Goal: Task Accomplishment & Management: Manage account settings

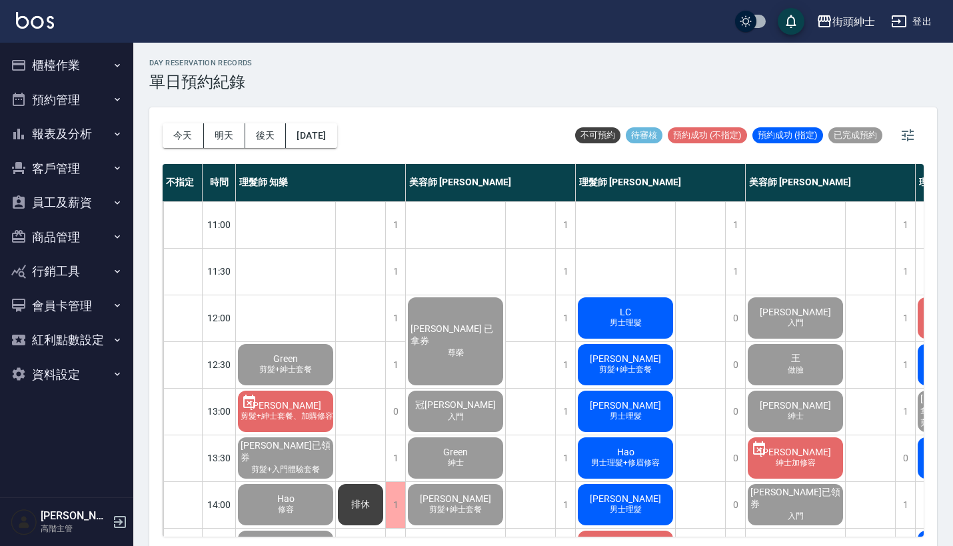
click at [169, 152] on div "[DATE] [DATE] [DATE] [DATE]" at bounding box center [250, 135] width 175 height 57
click at [179, 139] on button "今天" at bounding box center [183, 135] width 41 height 25
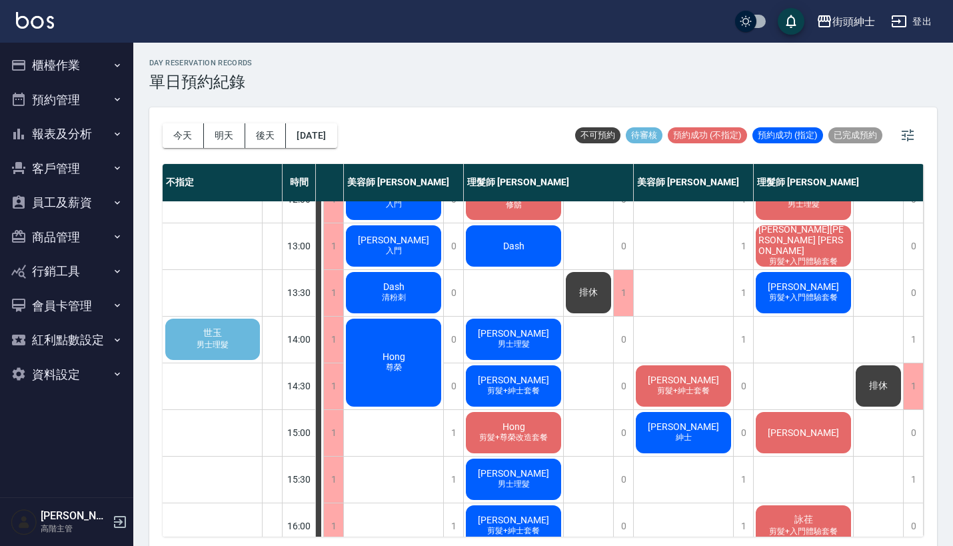
scroll to position [166, 96]
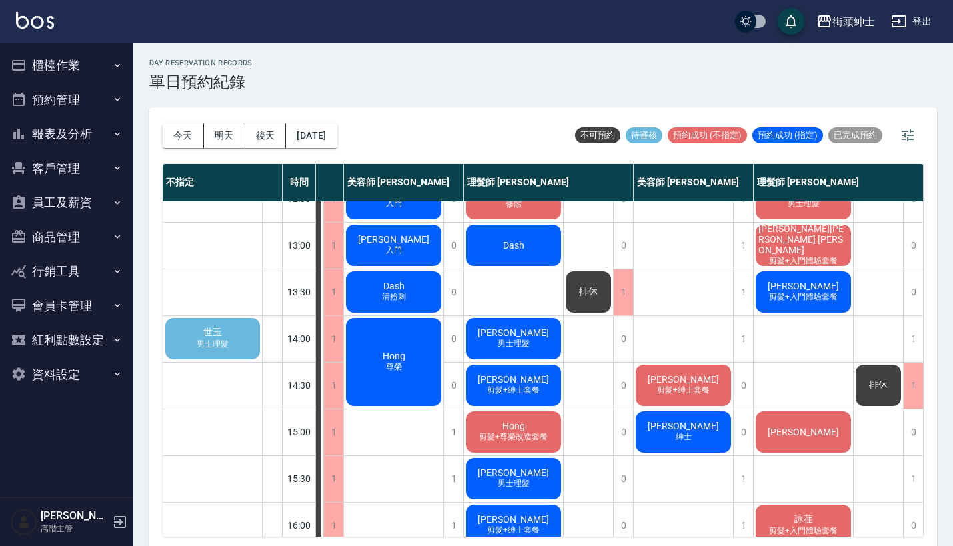
click at [204, 348] on span "男士理髮" at bounding box center [212, 344] width 37 height 11
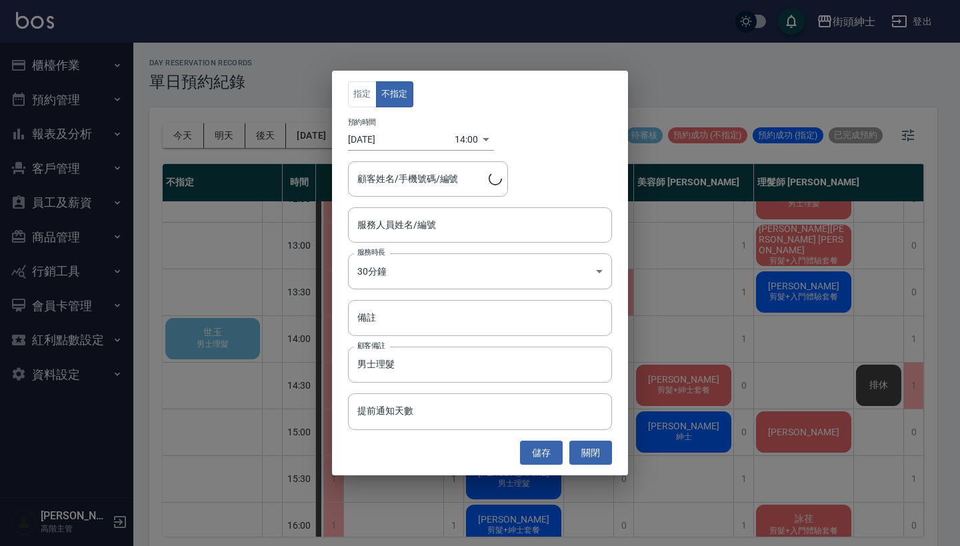
type input "世玉/0917352902"
click at [396, 231] on input "服務人員姓名/編號" at bounding box center [480, 224] width 252 height 23
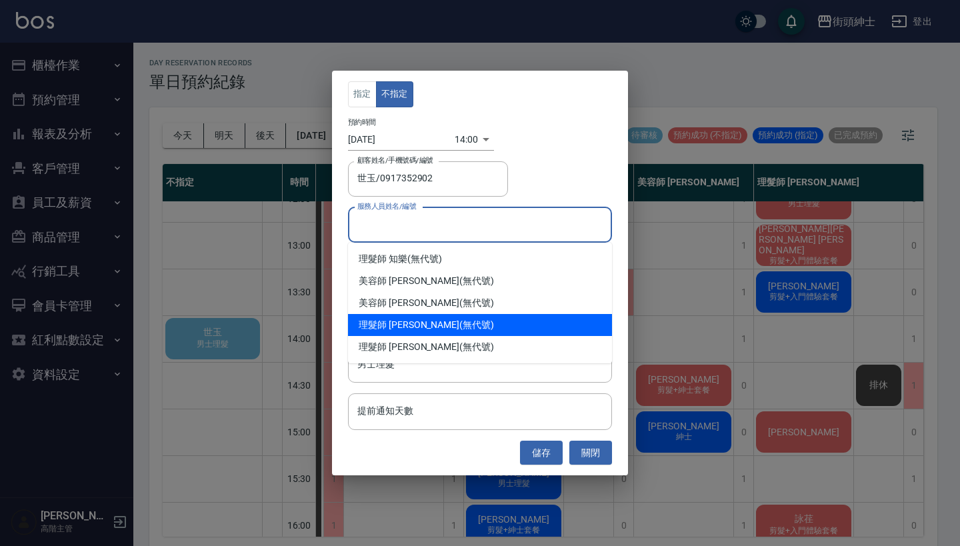
click at [403, 322] on div "理髮師 eric (無代號)" at bounding box center [480, 325] width 264 height 22
type input "理髮師 eric(無代號)"
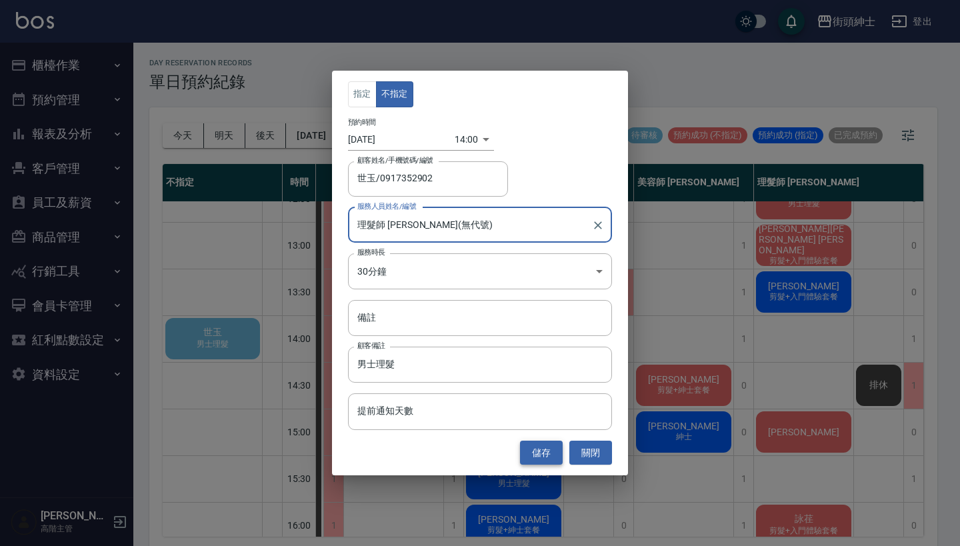
click at [543, 450] on button "儲存" at bounding box center [541, 453] width 43 height 25
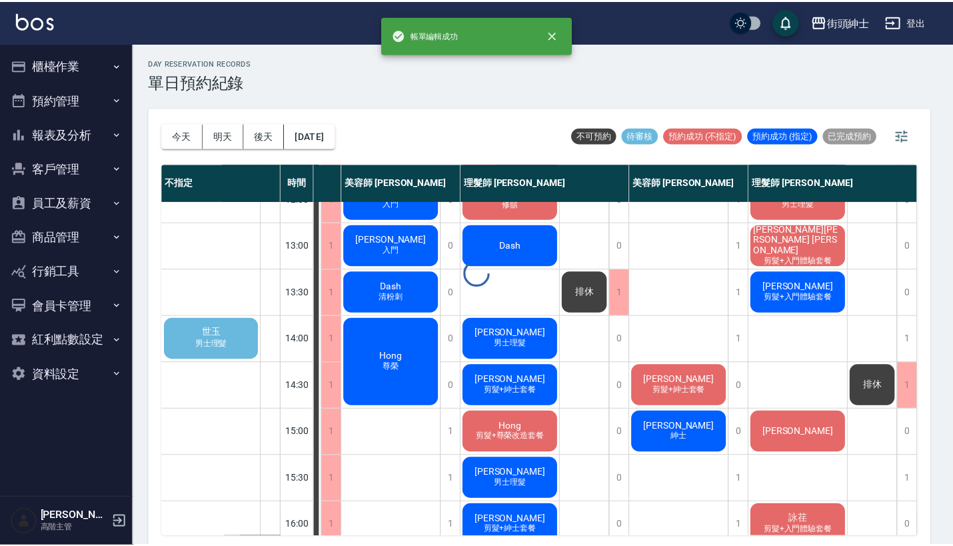
scroll to position [166, 19]
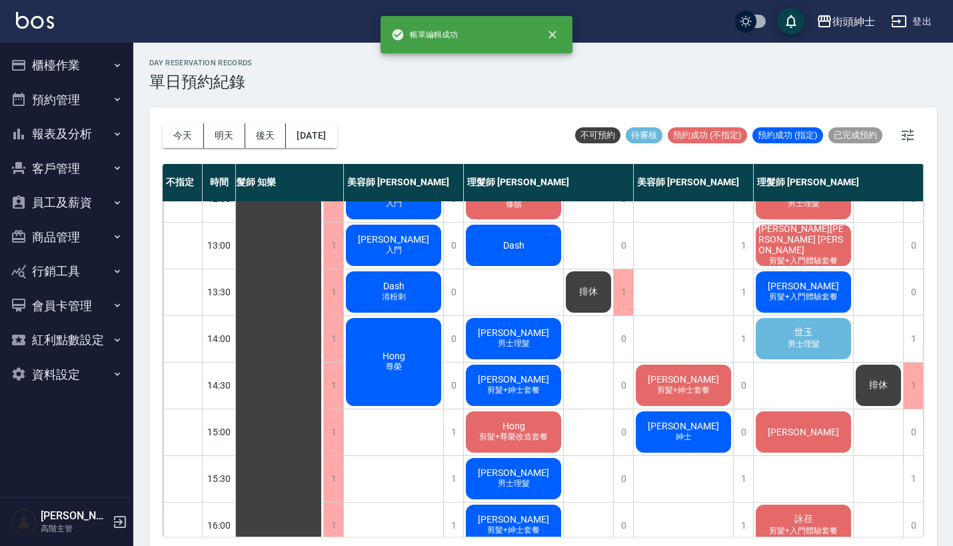
click at [790, 341] on span "男士理髮" at bounding box center [803, 344] width 37 height 11
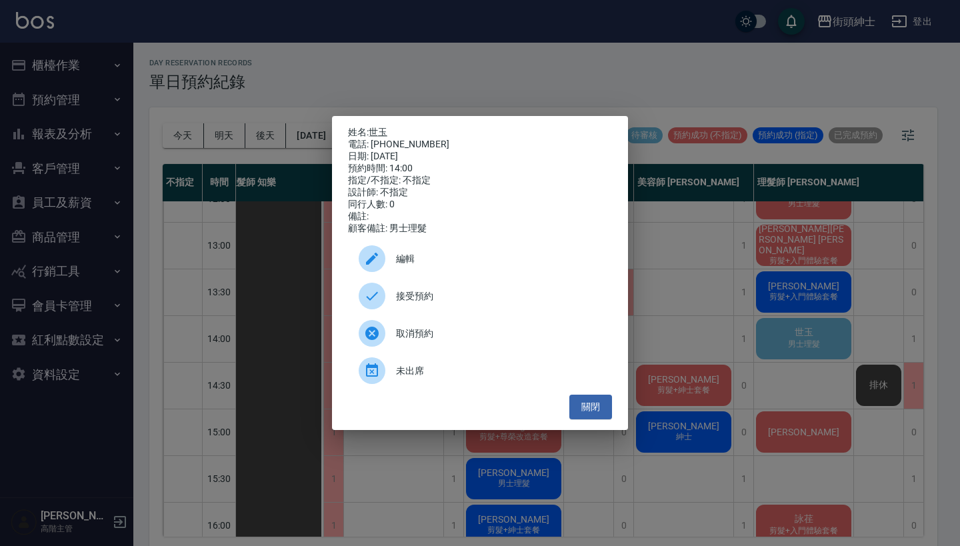
click at [491, 303] on span "接受預約" at bounding box center [498, 296] width 205 height 14
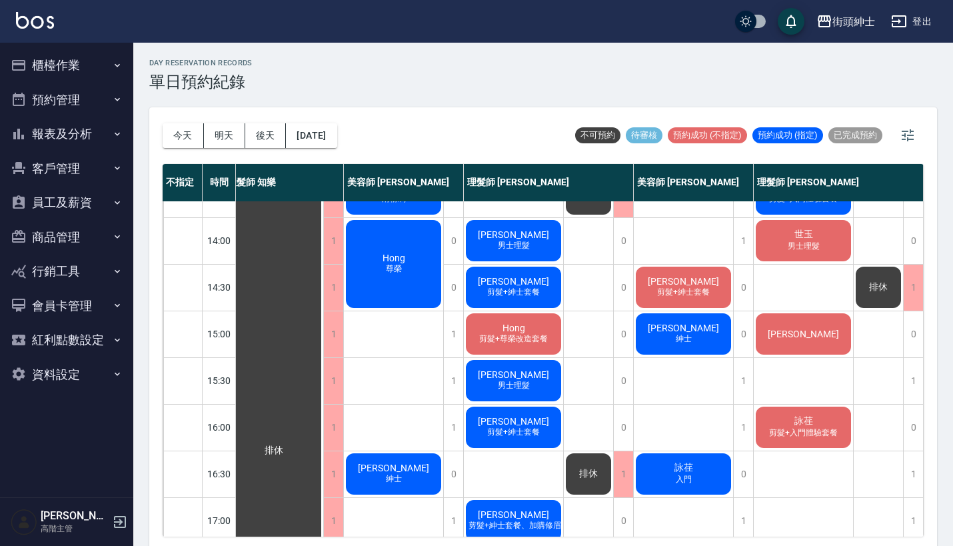
scroll to position [257, 19]
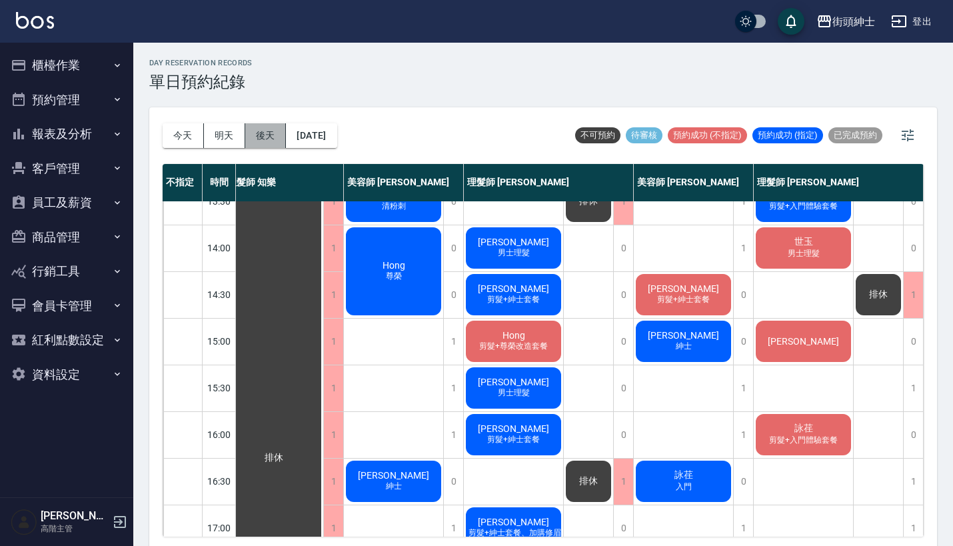
click at [266, 132] on button "後天" at bounding box center [265, 135] width 41 height 25
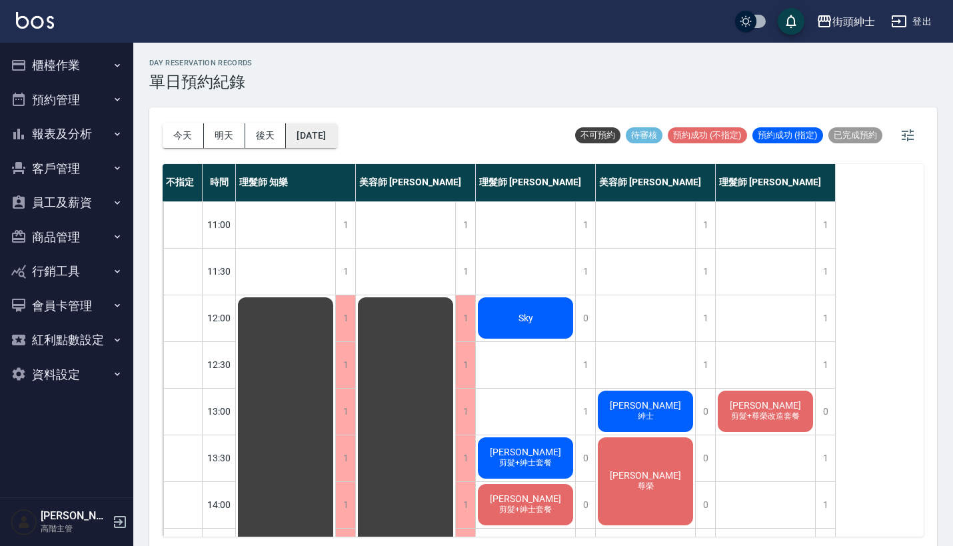
click at [311, 124] on button "2025/10/13" at bounding box center [311, 135] width 51 height 25
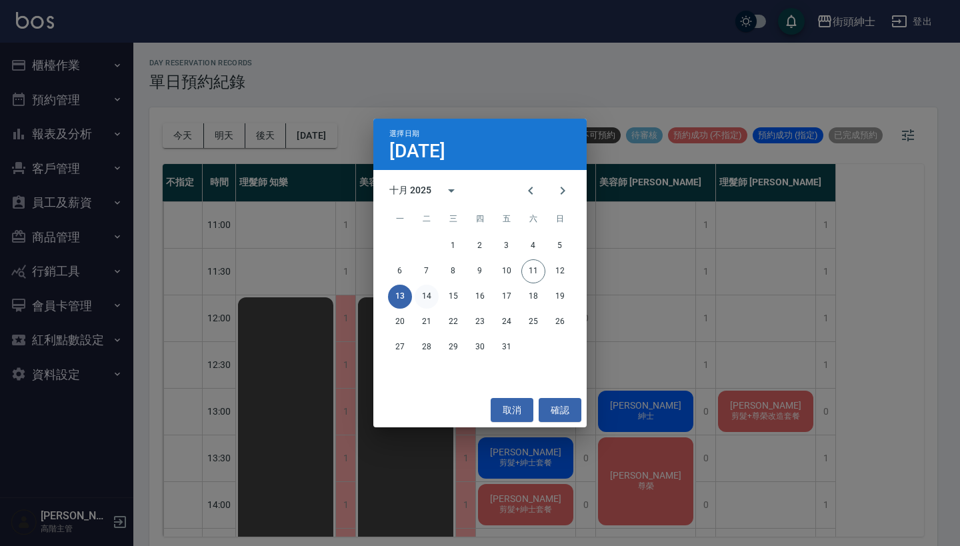
click at [424, 290] on button "14" at bounding box center [427, 297] width 24 height 24
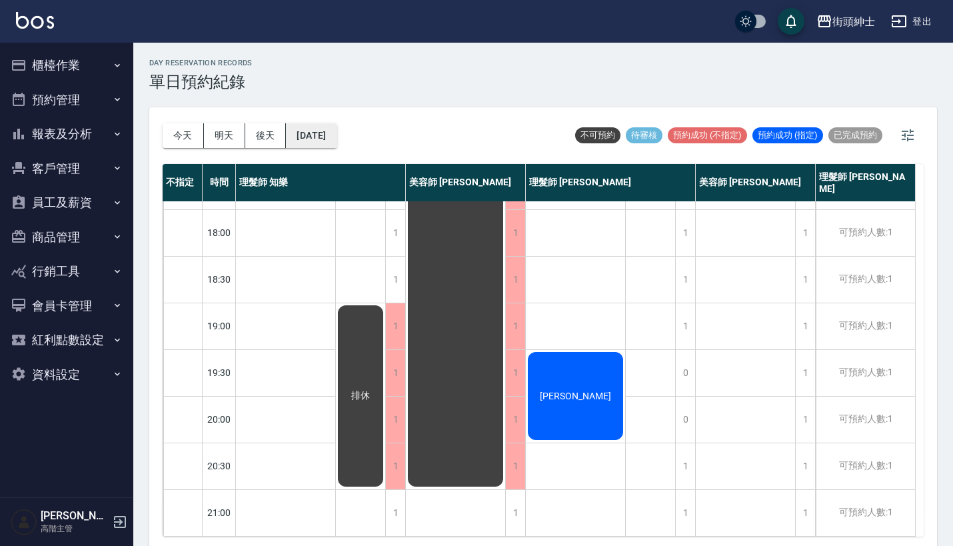
scroll to position [656, 0]
click at [309, 141] on button "2025/10/14" at bounding box center [311, 135] width 51 height 25
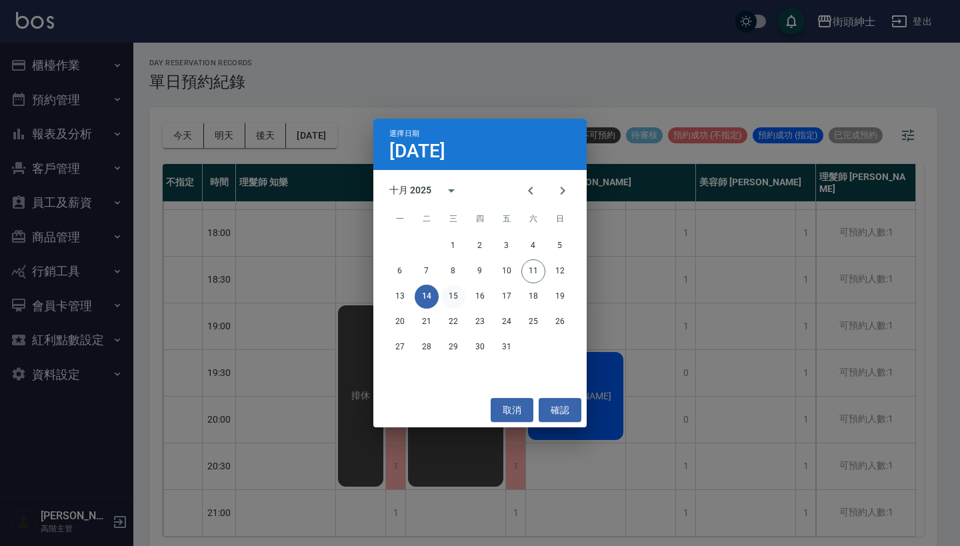
click at [455, 306] on button "15" at bounding box center [453, 297] width 24 height 24
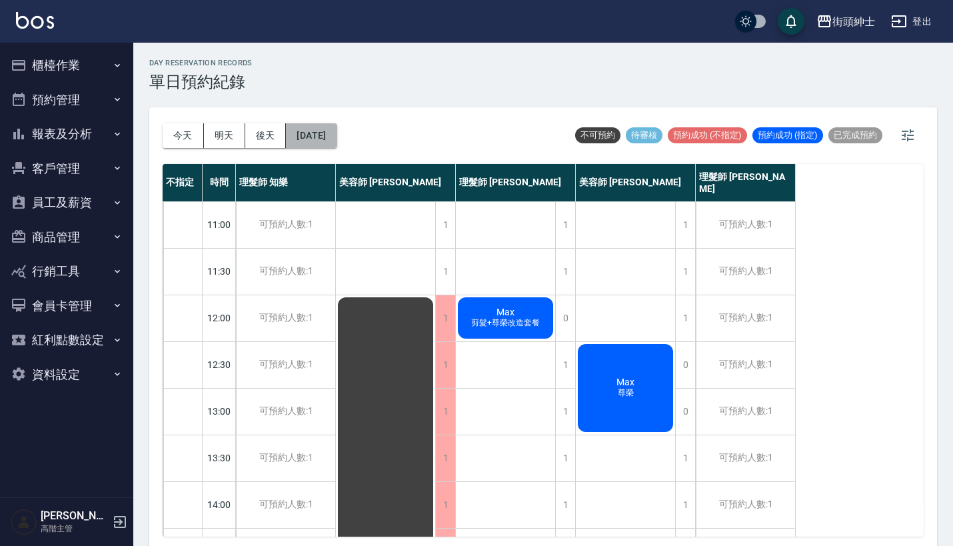
click at [337, 135] on button "2025/10/15" at bounding box center [311, 135] width 51 height 25
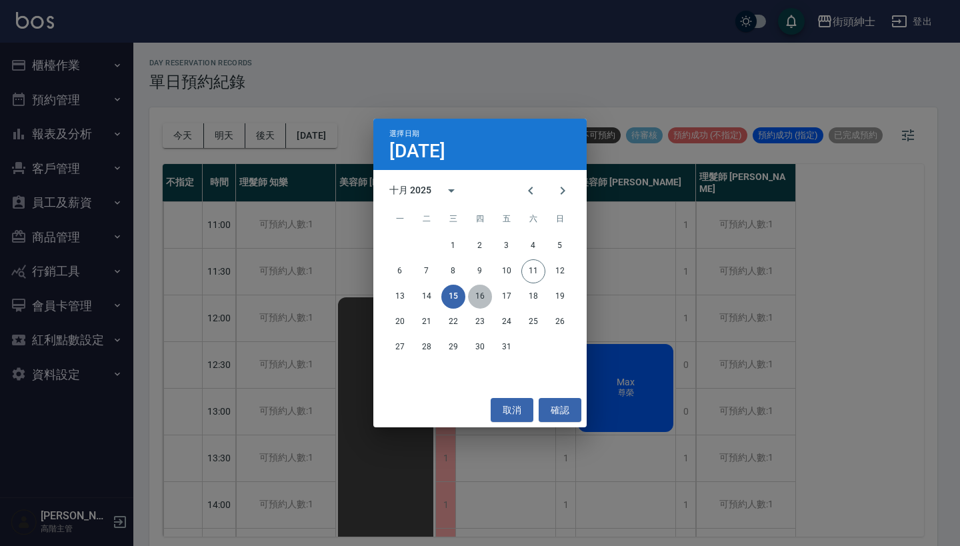
click at [481, 291] on button "16" at bounding box center [480, 297] width 24 height 24
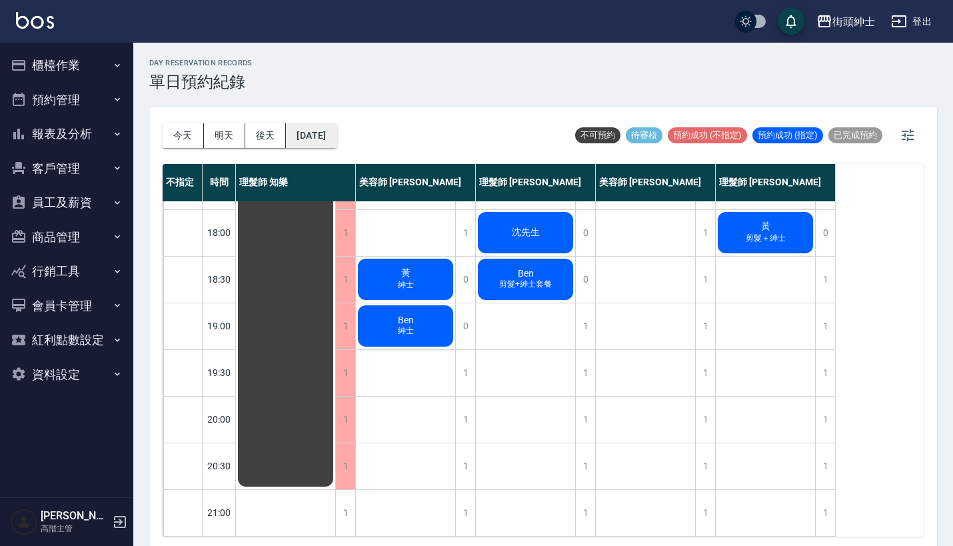
scroll to position [656, 0]
click at [337, 123] on div "今天 明天 後天 2025/10/16" at bounding box center [250, 135] width 175 height 57
click at [337, 134] on button "2025/10/16" at bounding box center [311, 135] width 51 height 25
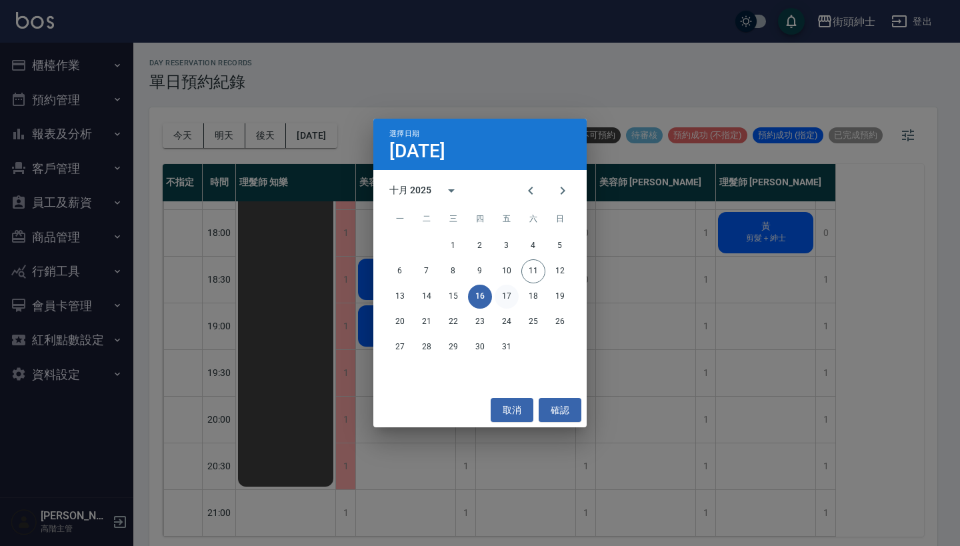
click at [508, 291] on button "17" at bounding box center [507, 297] width 24 height 24
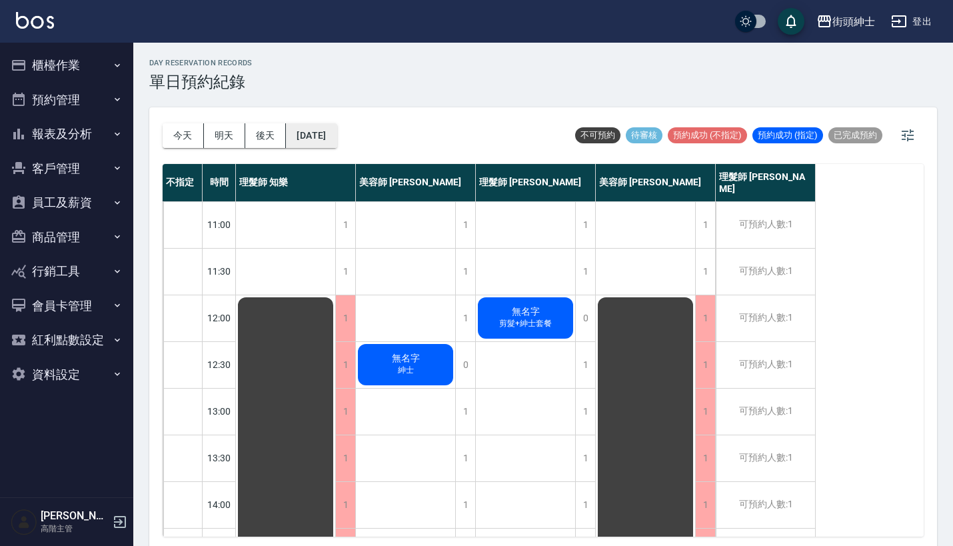
click at [337, 133] on button "2025/10/17" at bounding box center [311, 135] width 51 height 25
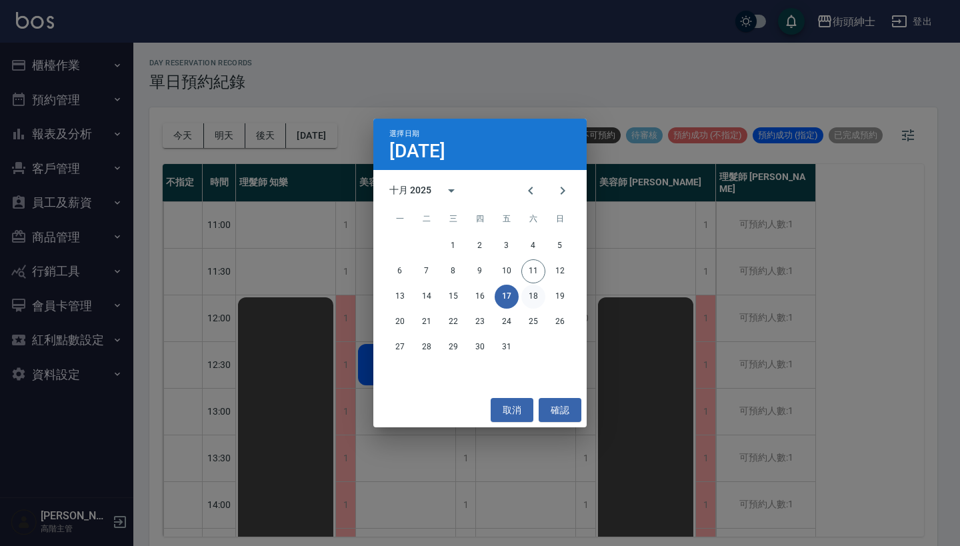
click at [529, 290] on button "18" at bounding box center [533, 297] width 24 height 24
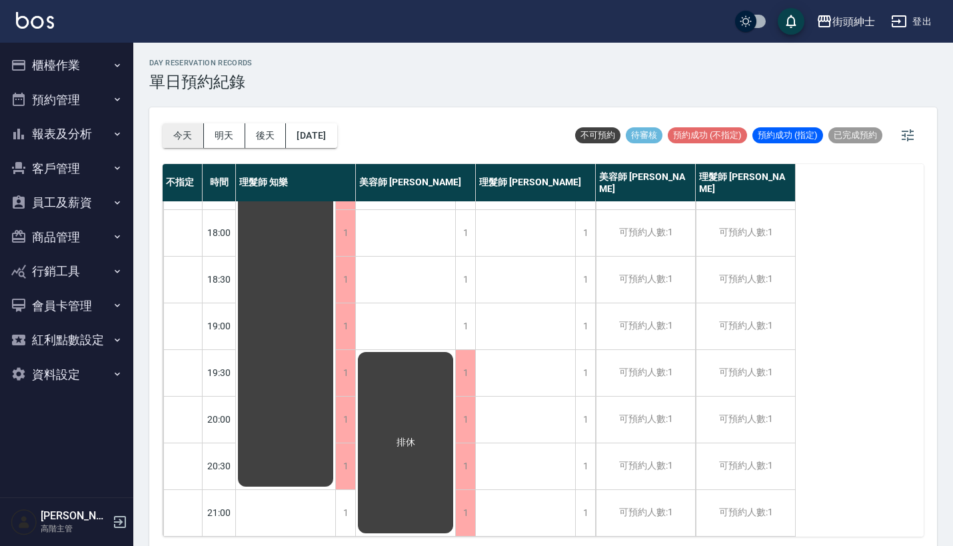
click at [187, 130] on button "今天" at bounding box center [183, 135] width 41 height 25
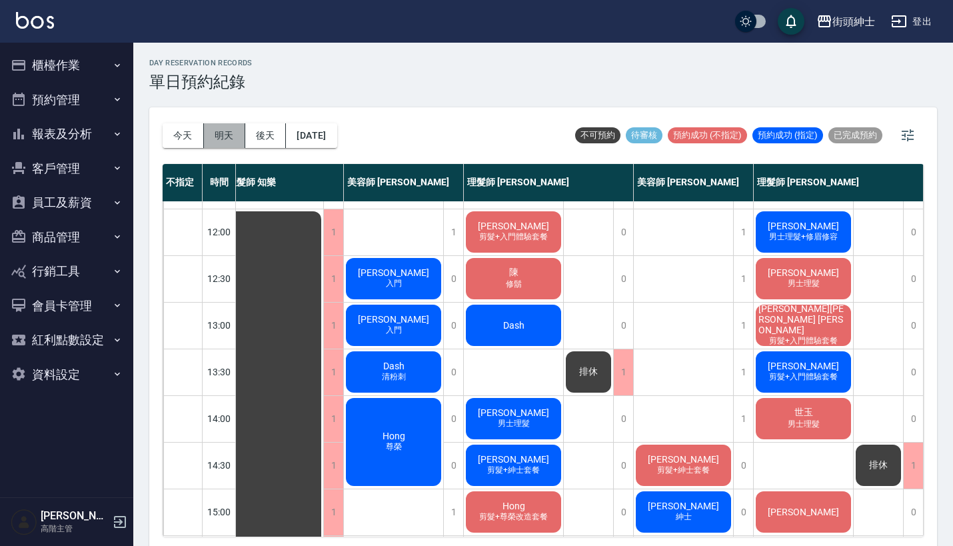
click at [229, 129] on button "明天" at bounding box center [224, 135] width 41 height 25
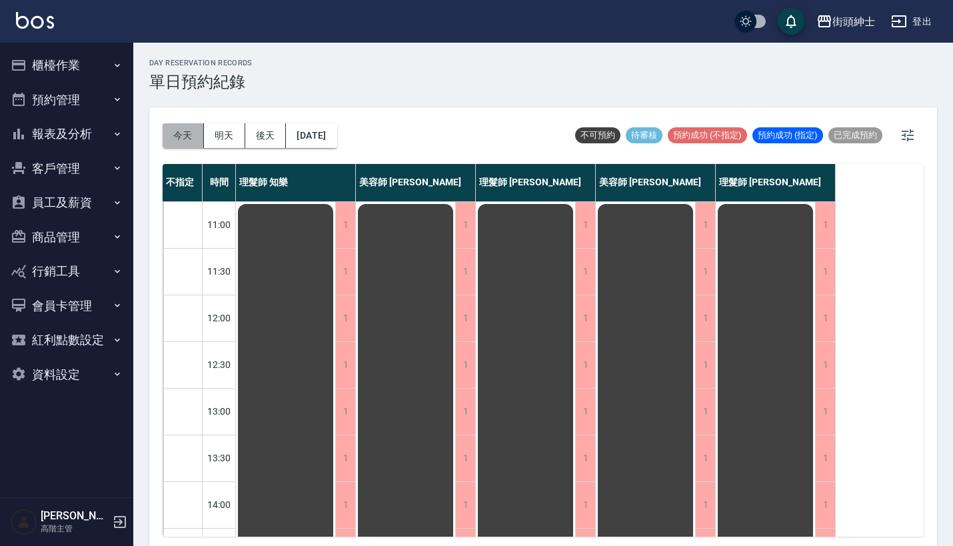
click at [196, 135] on button "今天" at bounding box center [183, 135] width 41 height 25
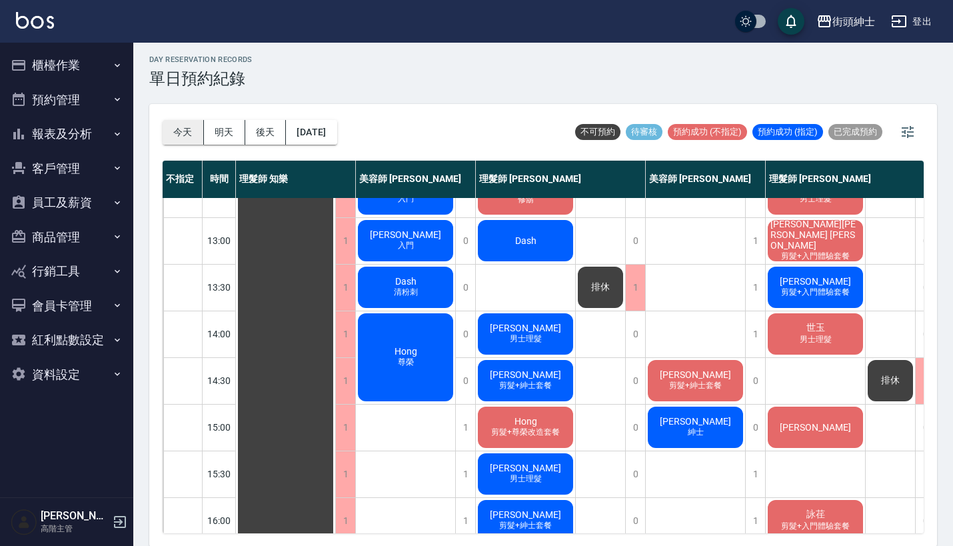
click at [178, 129] on button "今天" at bounding box center [183, 132] width 41 height 25
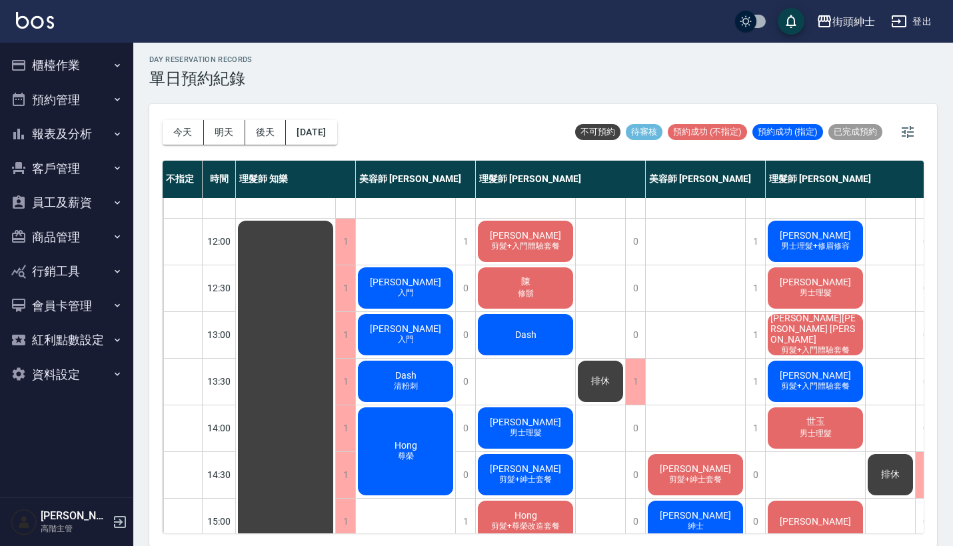
scroll to position [223, 0]
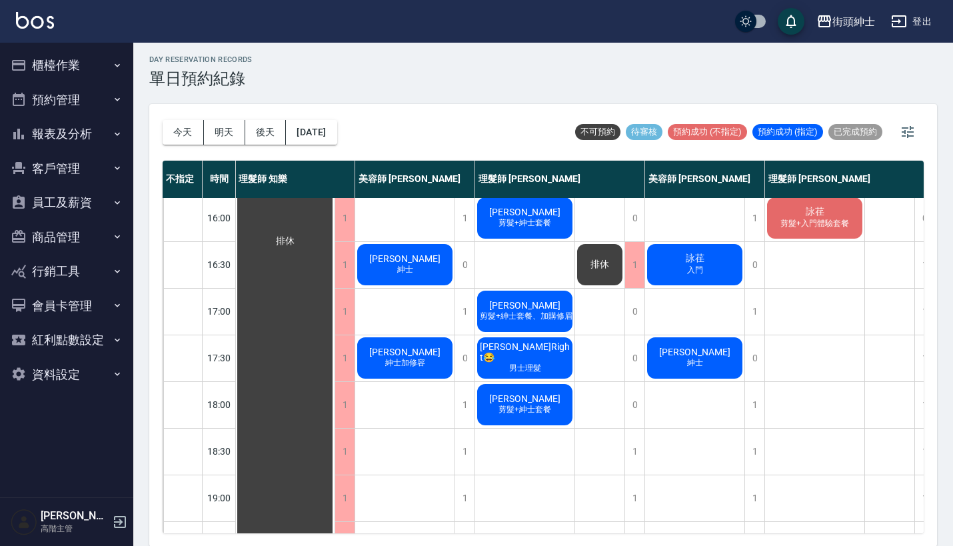
click at [540, 315] on span "剪髮+紳士套餐、加購修眉修容" at bounding box center [534, 316] width 114 height 11
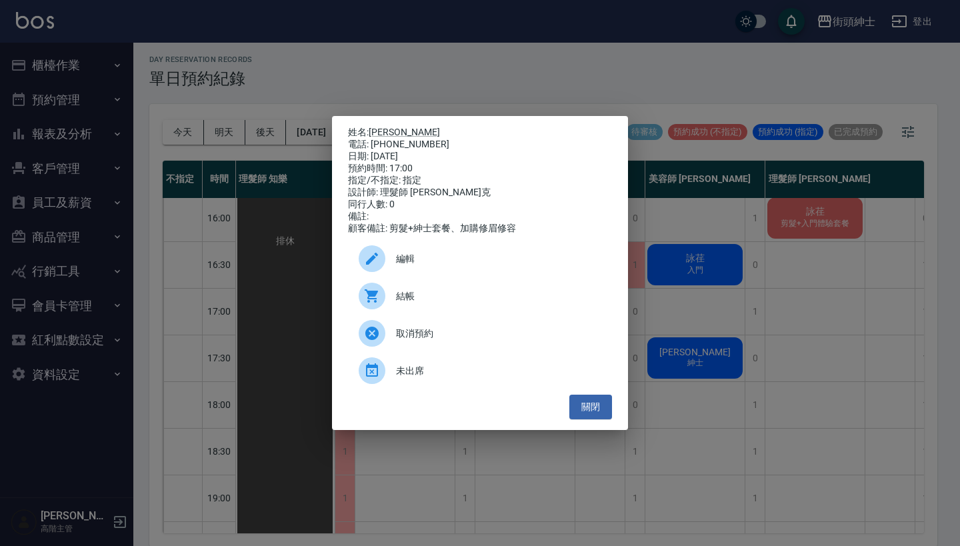
click at [461, 67] on div "姓名: 黃先生 電話: 0937702940 日期: 2025/10/11 預約時間: 17:00 指定/不指定: 指定 設計師: 理髮師 Vic 維克 同行…" at bounding box center [480, 273] width 960 height 546
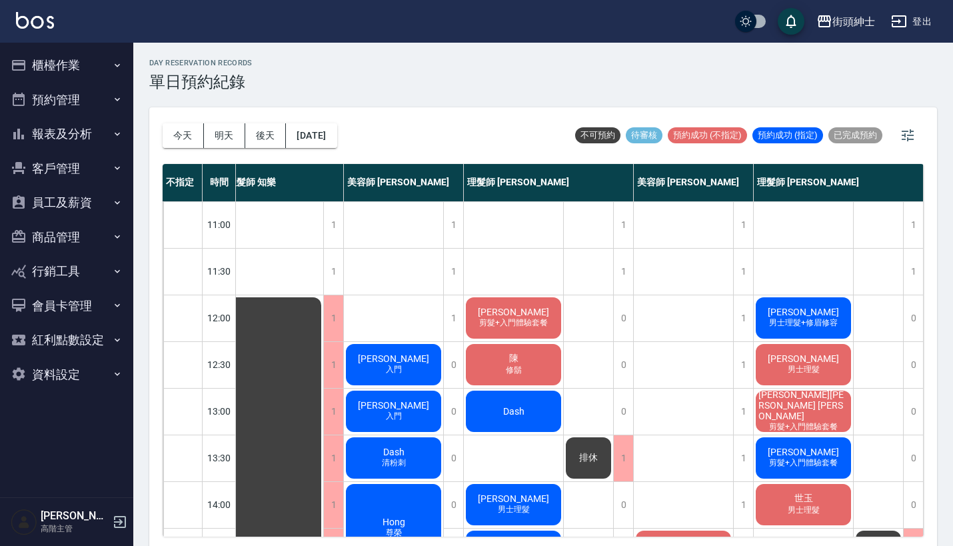
scroll to position [0, 19]
click at [77, 97] on button "預約管理" at bounding box center [66, 100] width 123 height 35
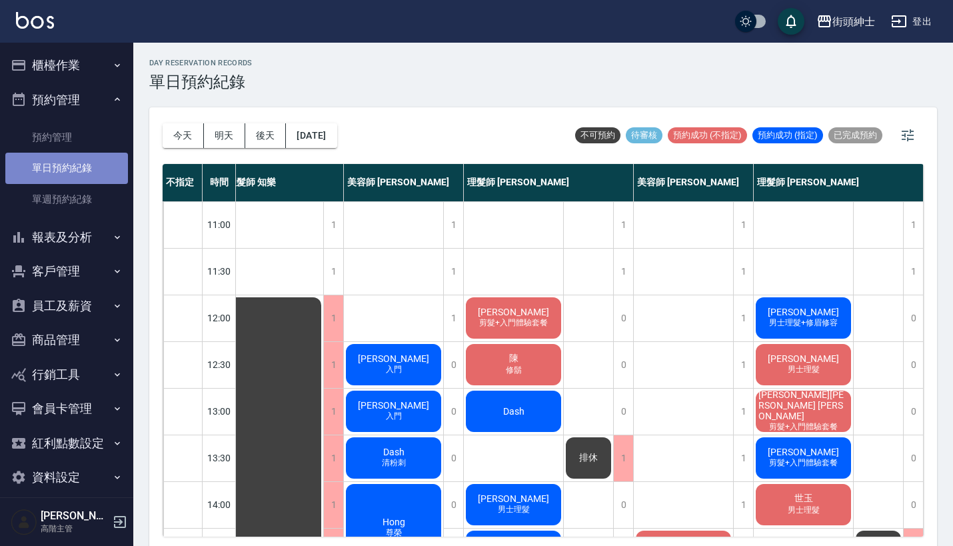
click at [87, 157] on link "單日預約紀錄" at bounding box center [66, 168] width 123 height 31
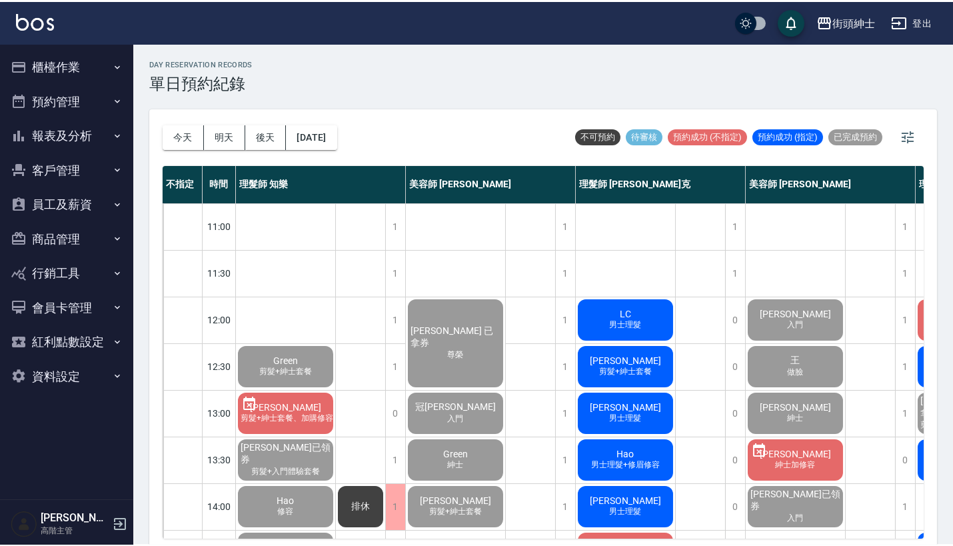
scroll to position [623, 162]
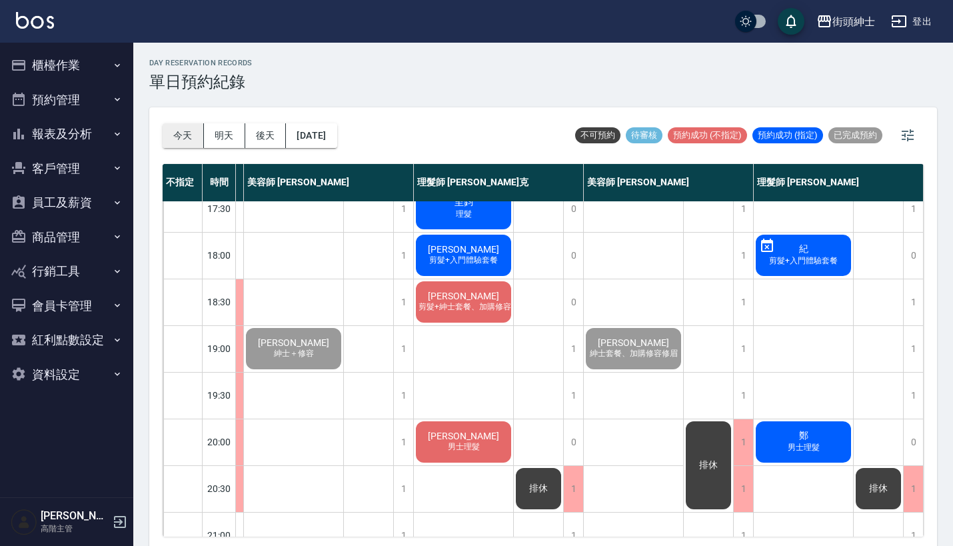
click at [187, 135] on button "今天" at bounding box center [183, 135] width 41 height 25
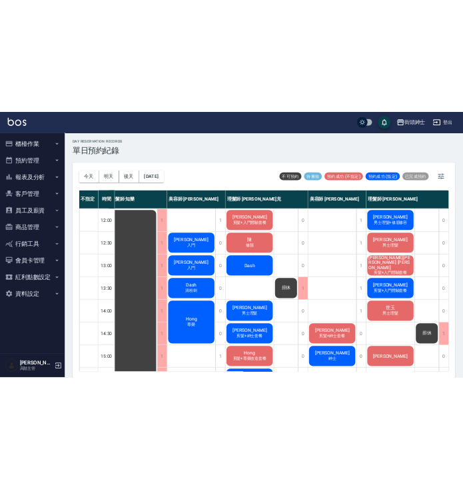
scroll to position [91, 15]
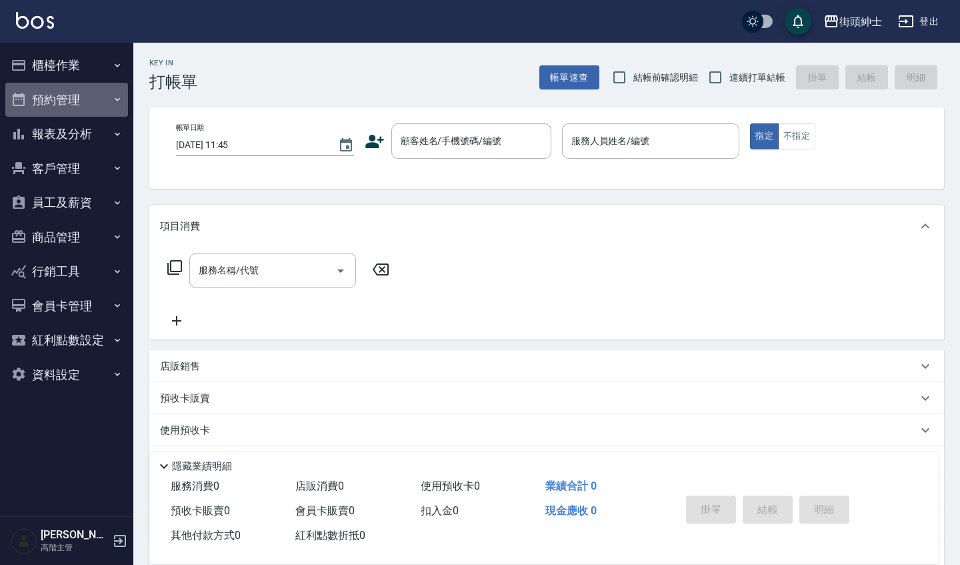
click at [91, 97] on button "預約管理" at bounding box center [66, 100] width 123 height 35
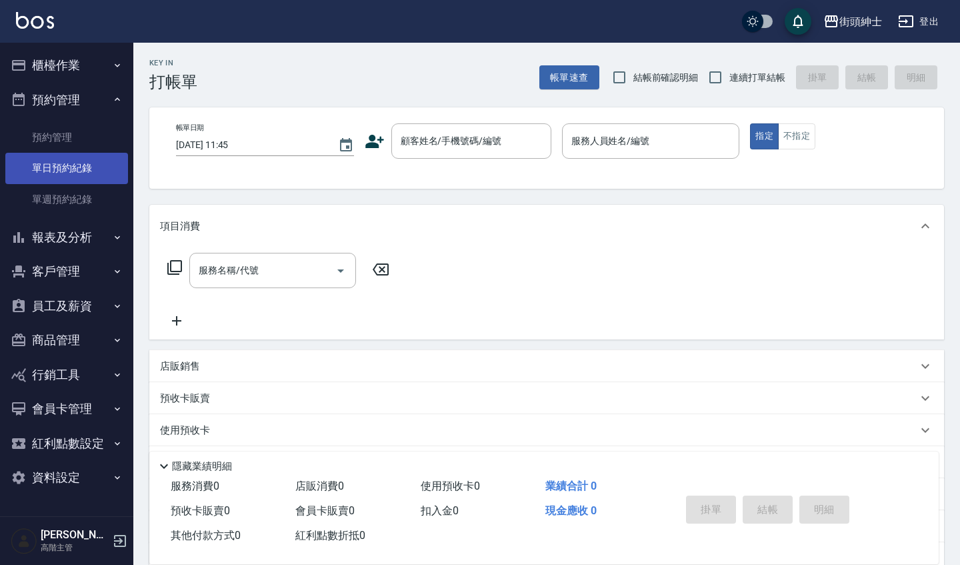
click at [89, 175] on link "單日預約紀錄" at bounding box center [66, 168] width 123 height 31
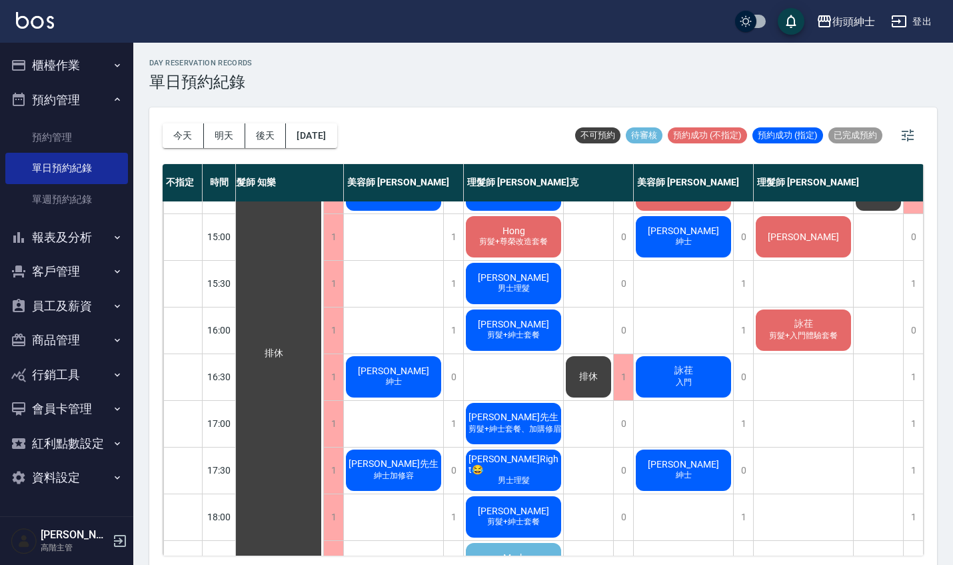
scroll to position [466, 12]
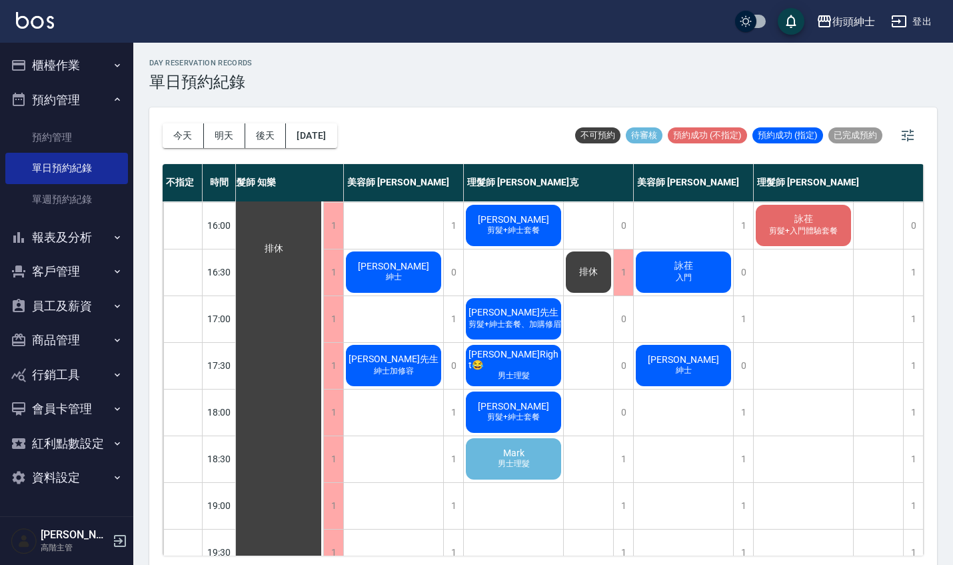
click at [530, 451] on div "Mark 男士理髮" at bounding box center [513, 458] width 99 height 45
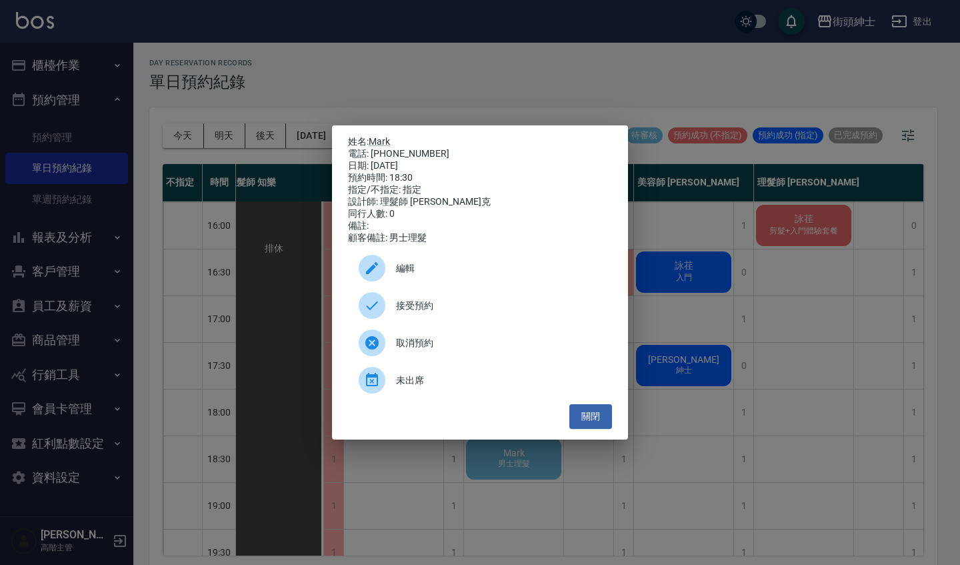
click at [525, 308] on span "接受預約" at bounding box center [498, 306] width 205 height 14
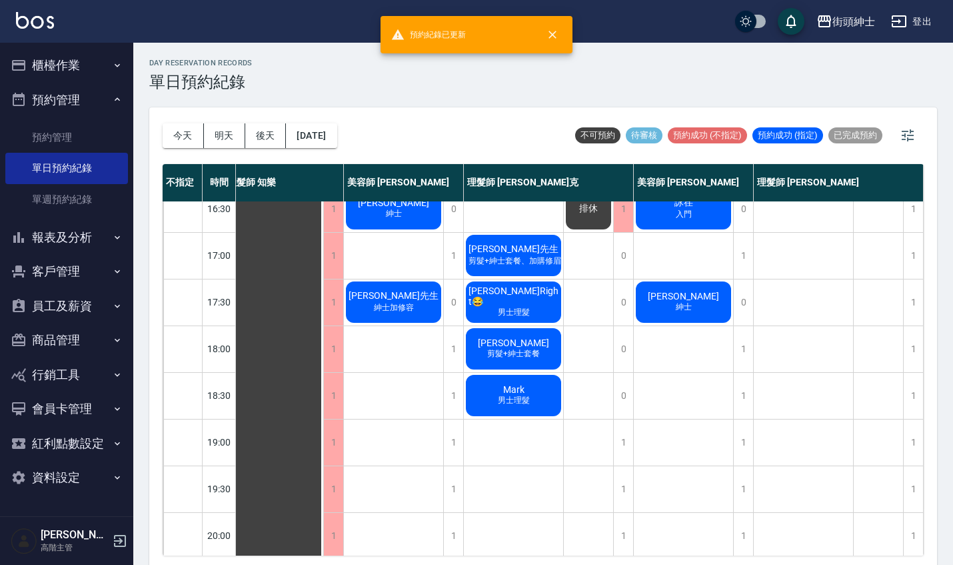
scroll to position [529, 11]
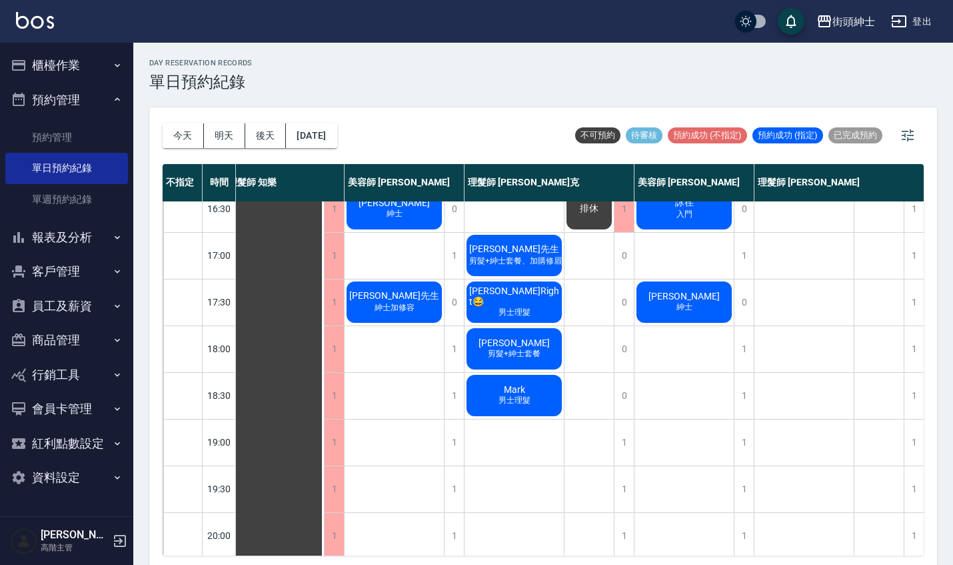
click at [541, 315] on div "Yo佑Right😂 男士理髮" at bounding box center [514, 301] width 99 height 45
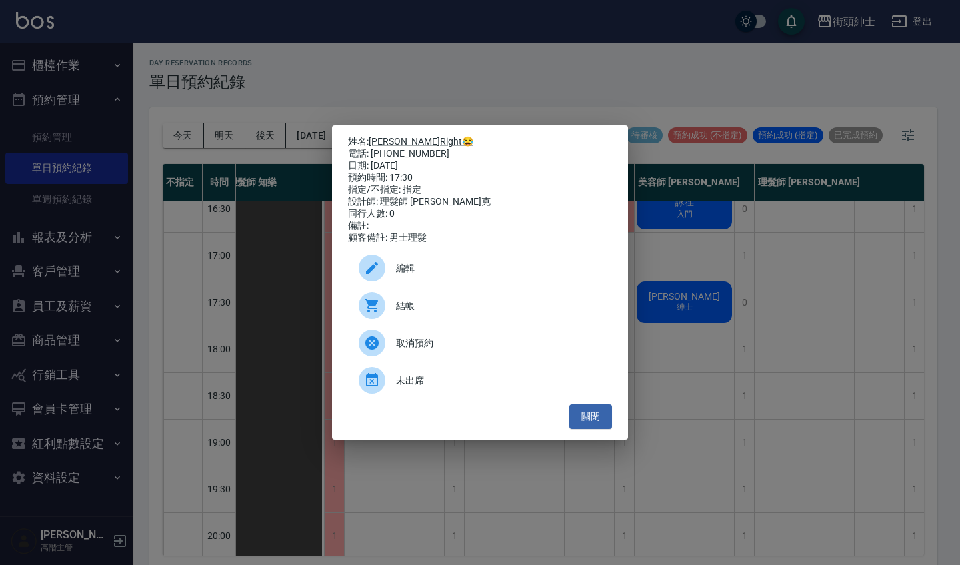
click at [411, 143] on p "姓名: Yo佑Right😂" at bounding box center [480, 142] width 264 height 12
click at [412, 141] on link "[PERSON_NAME]Right😂" at bounding box center [421, 141] width 105 height 11
click at [689, 355] on div "姓名: Yo佑Right😂 電話: 0935666031 日期: 2025/10/11 預約時間: 17:30 指定/不指定: 指定 設計師: 理髮師 Vic…" at bounding box center [480, 282] width 960 height 565
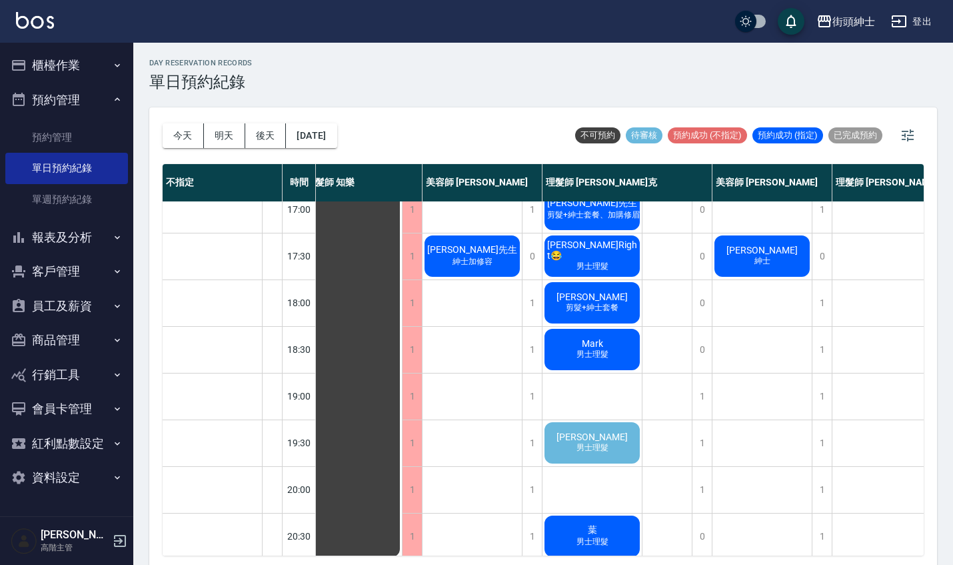
scroll to position [576, 13]
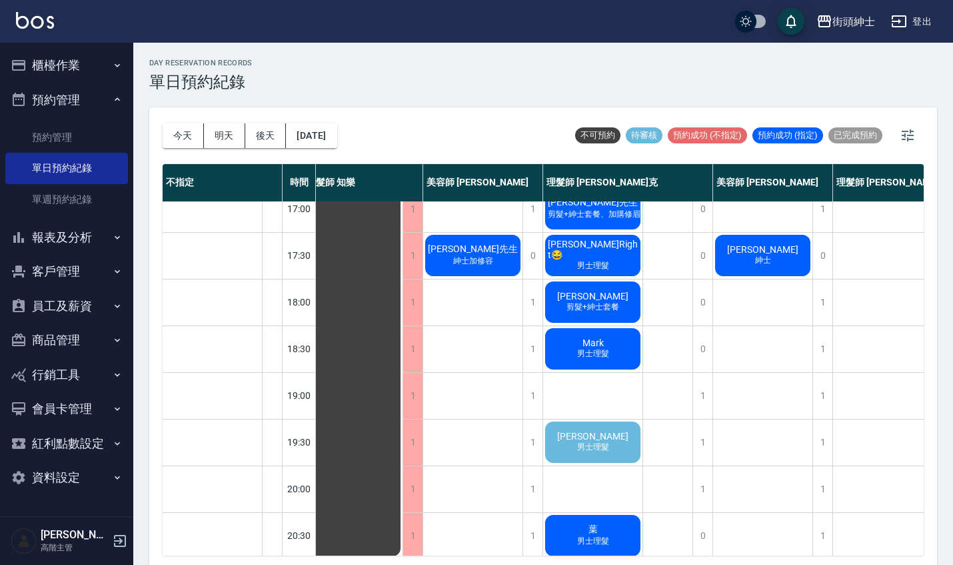
click at [600, 441] on span "蕭" at bounding box center [593, 436] width 77 height 11
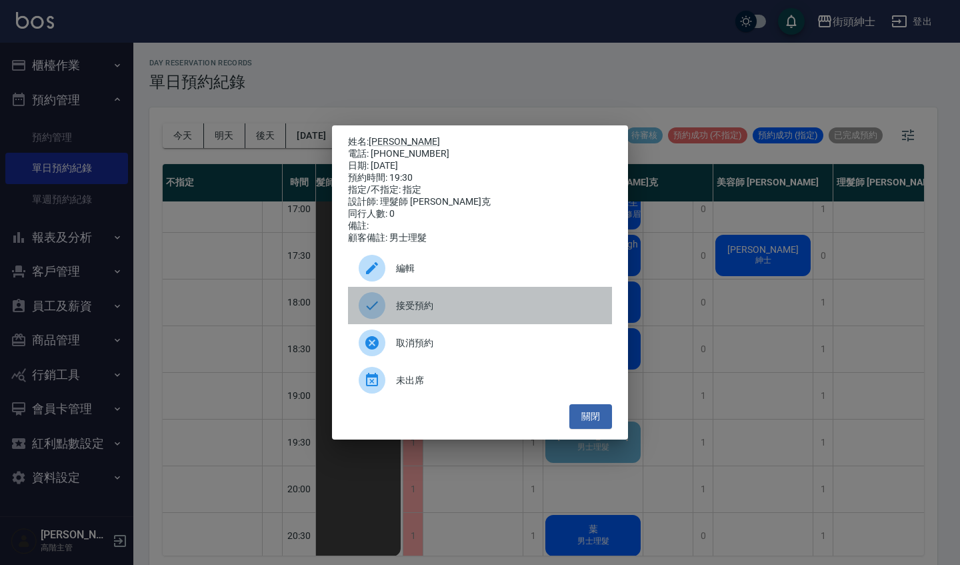
click at [473, 313] on span "接受預約" at bounding box center [498, 306] width 205 height 14
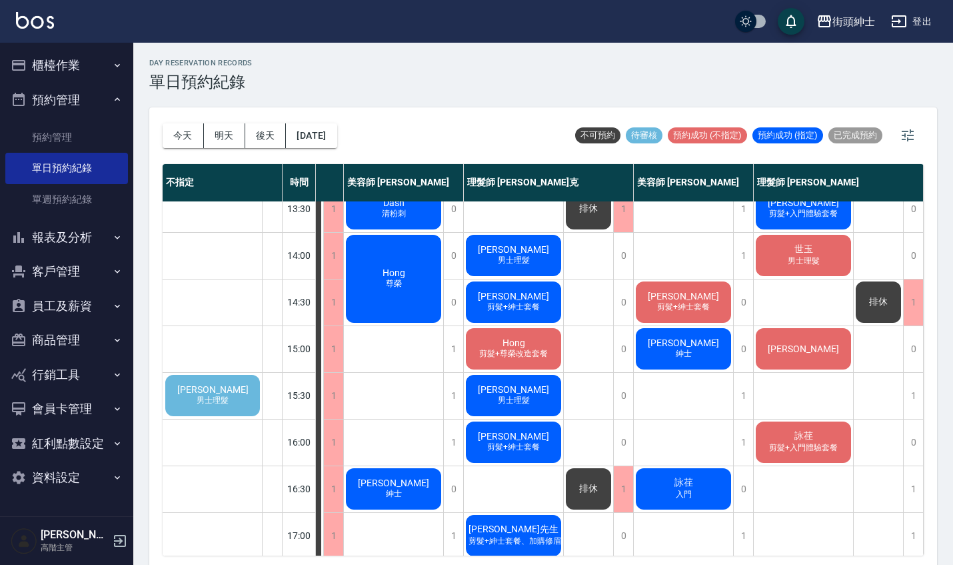
scroll to position [0, 0]
click at [193, 401] on div "阿威 男士理髮" at bounding box center [212, 395] width 99 height 45
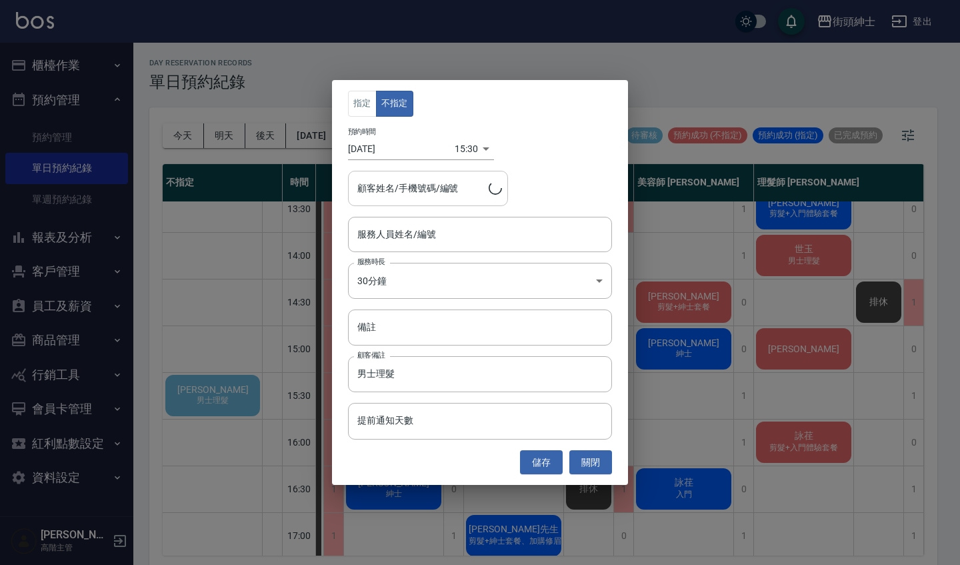
type input "阿威/0982673746"
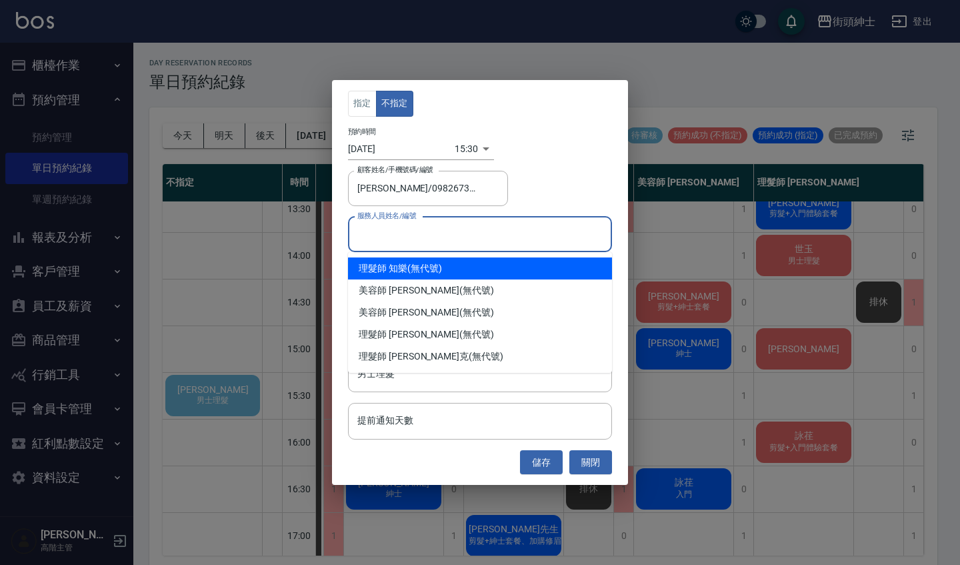
click at [438, 233] on input "服務人員姓名/編號" at bounding box center [480, 234] width 252 height 23
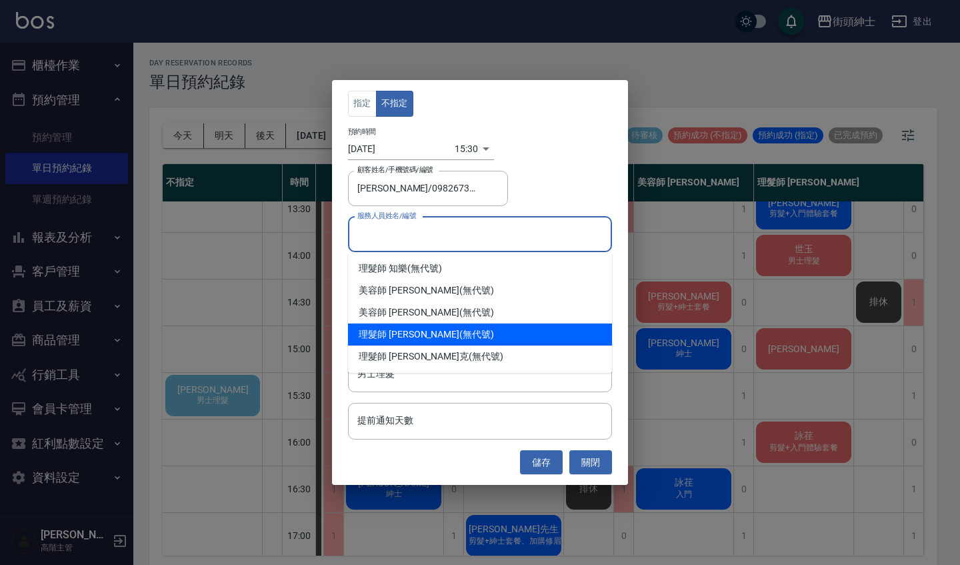
click at [441, 341] on div "理髮師 eric (無代號)" at bounding box center [480, 334] width 264 height 22
type input "理髮師 eric(無代號)"
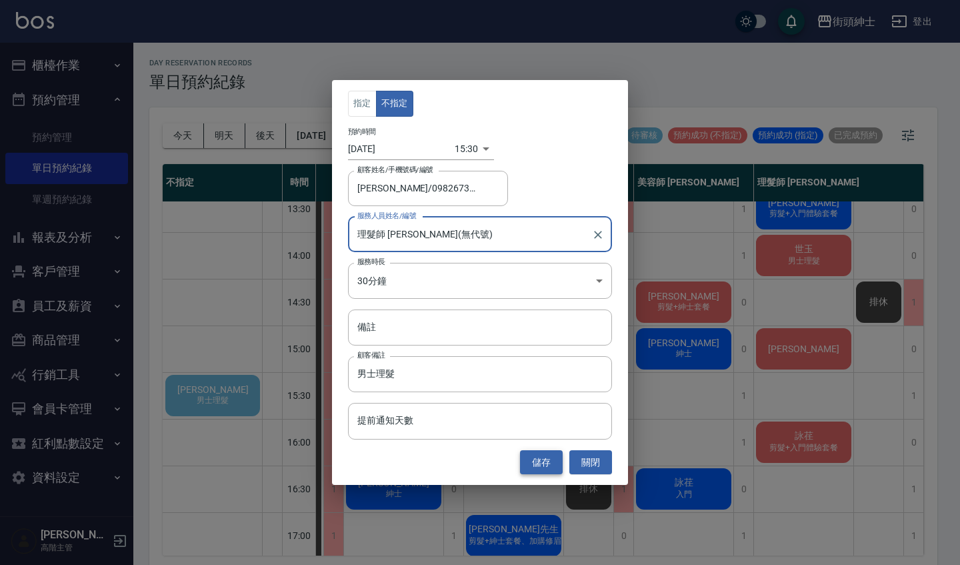
click at [545, 463] on button "儲存" at bounding box center [541, 462] width 43 height 25
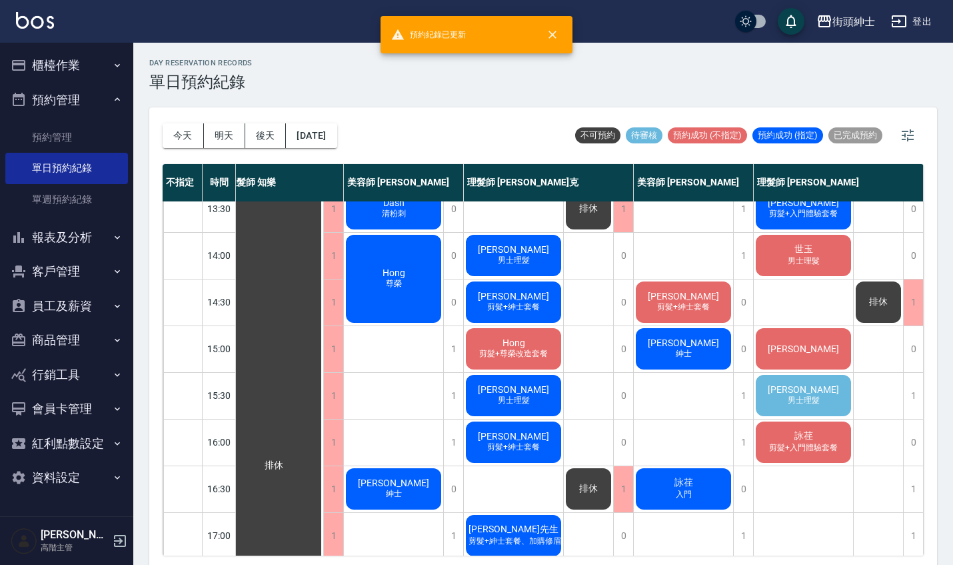
click at [785, 396] on span "男士理髮" at bounding box center [803, 400] width 37 height 11
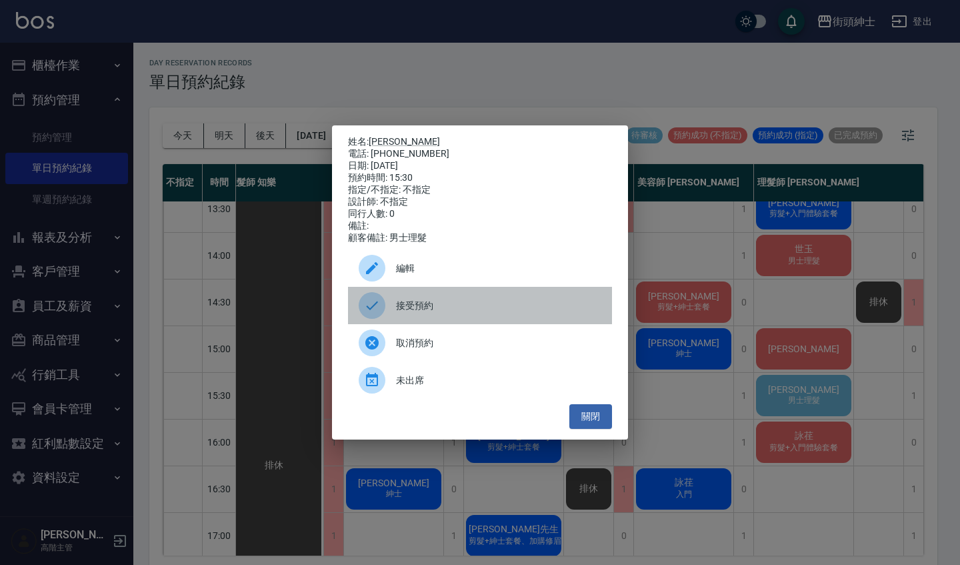
click at [493, 313] on span "接受預約" at bounding box center [498, 306] width 205 height 14
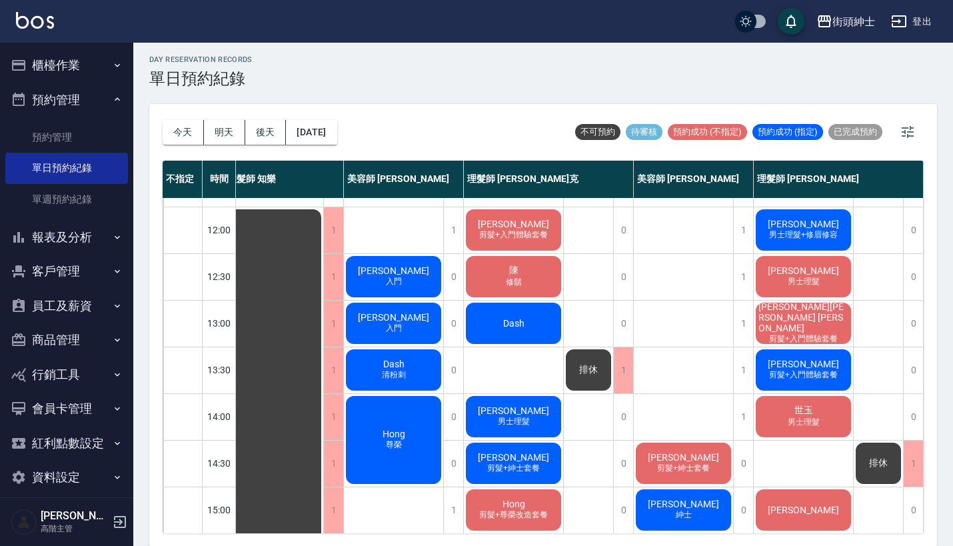
scroll to position [85, 19]
